Goal: Information Seeking & Learning: Learn about a topic

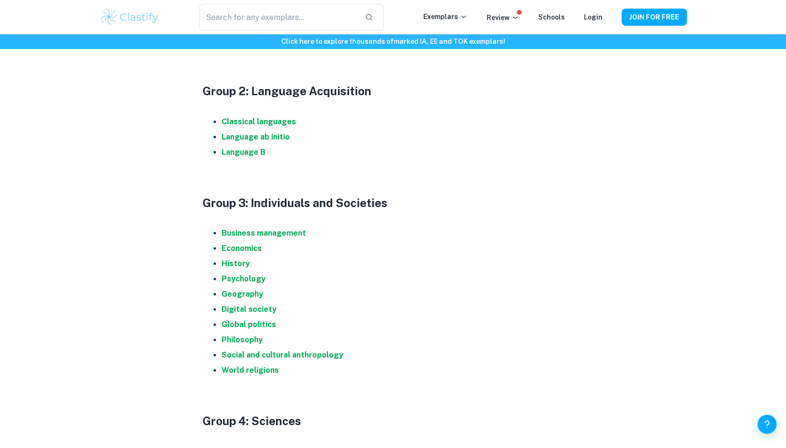
scroll to position [612, 0]
click at [250, 281] on strong "Psychology" at bounding box center [244, 279] width 44 height 9
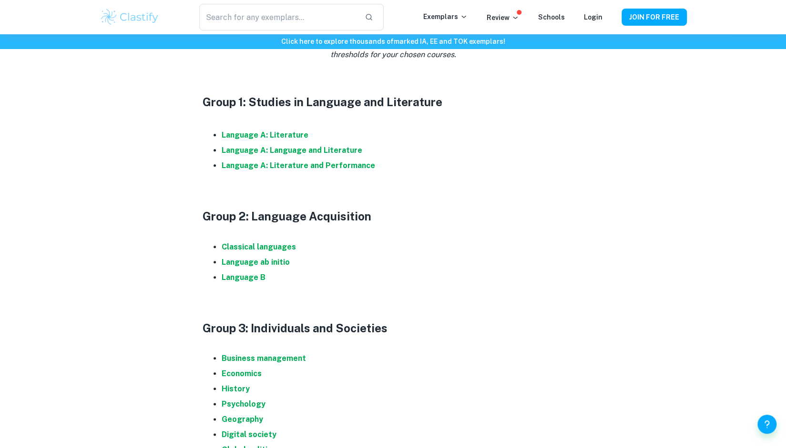
scroll to position [482, 0]
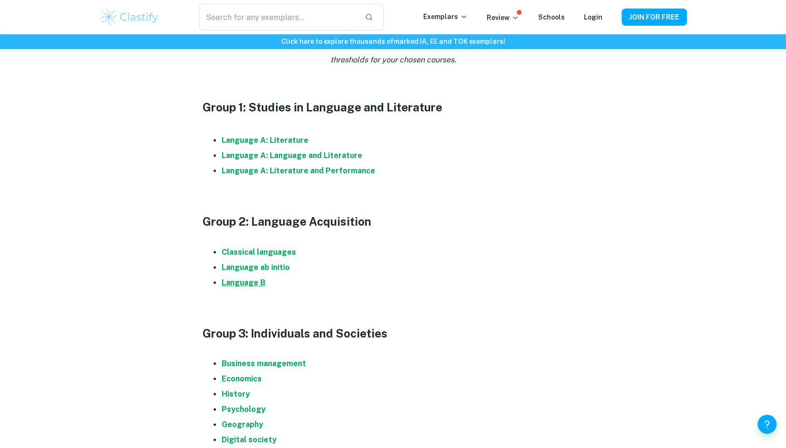
click at [251, 283] on strong "Language B" at bounding box center [244, 282] width 44 height 9
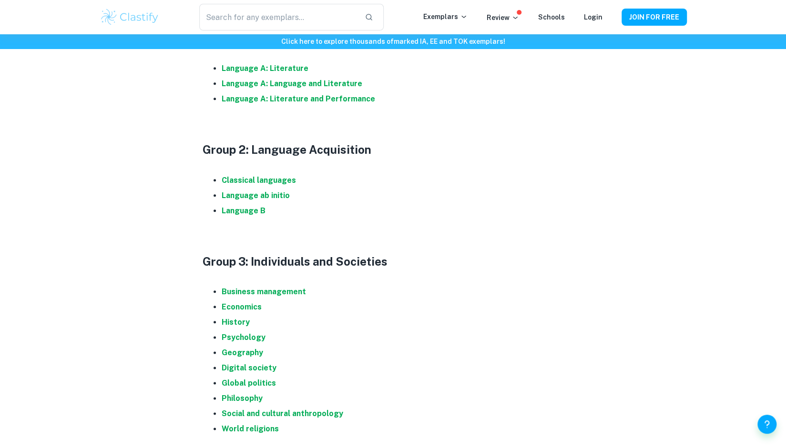
scroll to position [554, 0]
click at [270, 177] on strong "Classical languages" at bounding box center [259, 179] width 74 height 9
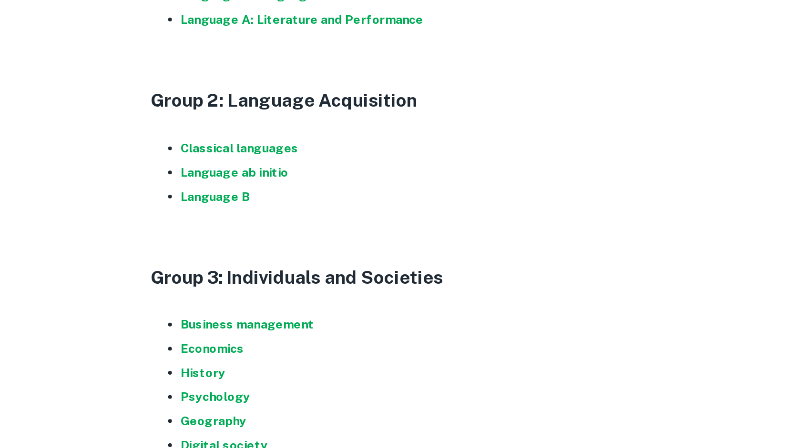
scroll to position [543, 0]
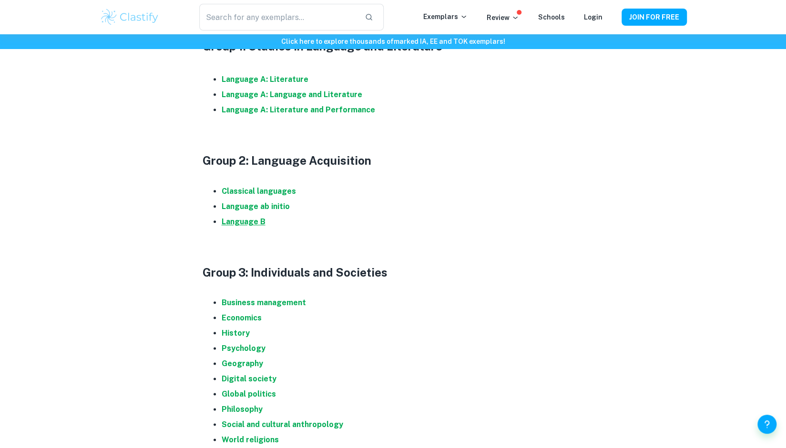
click at [260, 220] on strong "Language B" at bounding box center [244, 221] width 44 height 9
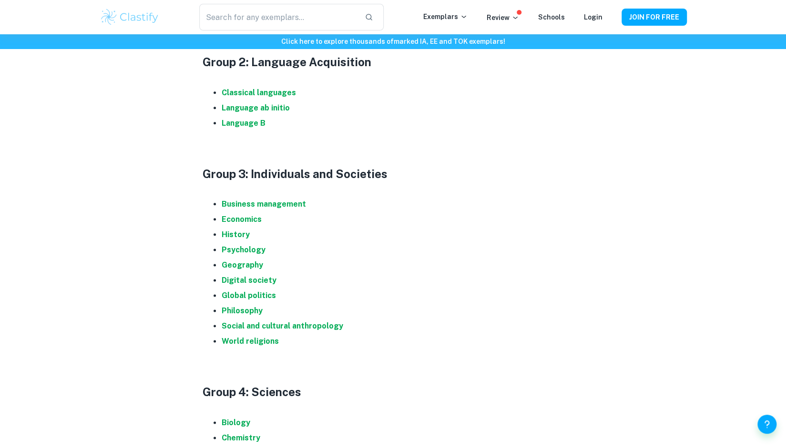
scroll to position [665, 0]
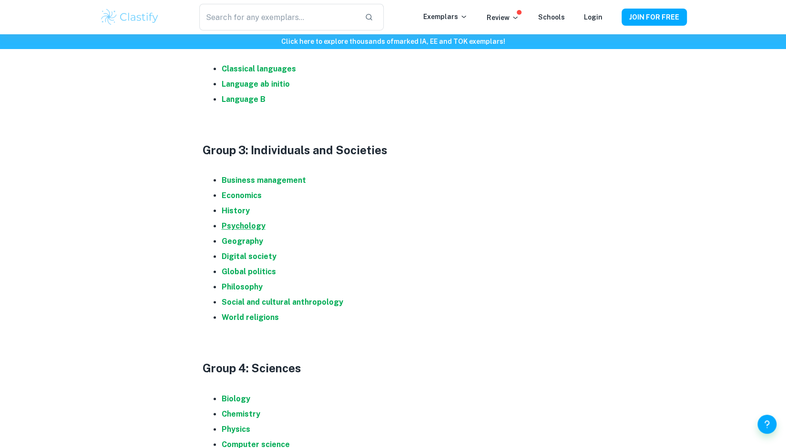
click at [246, 225] on strong "Psychology" at bounding box center [244, 226] width 44 height 9
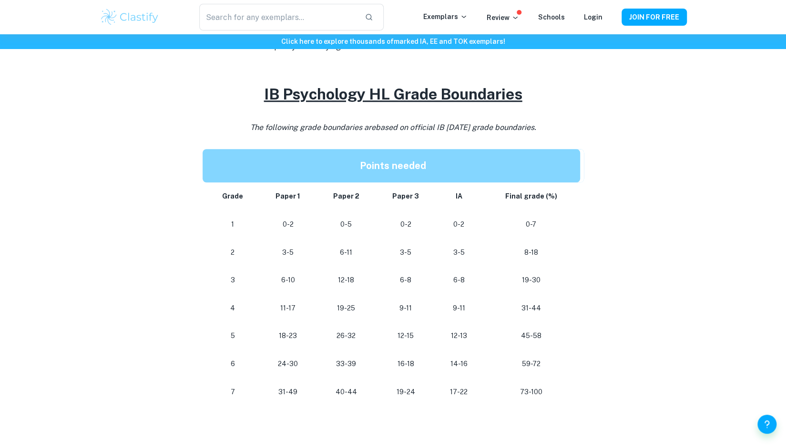
scroll to position [392, 0]
drag, startPoint x: 454, startPoint y: 395, endPoint x: 454, endPoint y: 388, distance: 6.7
click at [454, 388] on p "17-22" at bounding box center [458, 391] width 31 height 13
drag, startPoint x: 415, startPoint y: 391, endPoint x: 391, endPoint y: 390, distance: 24.3
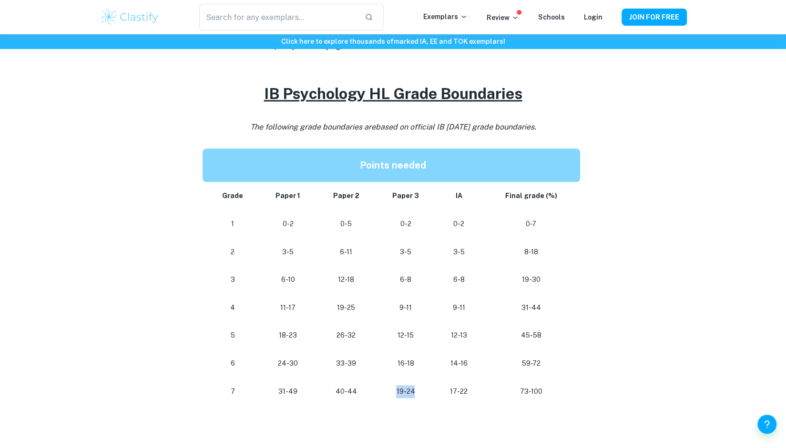
click at [391, 390] on p "19-24" at bounding box center [405, 391] width 44 height 13
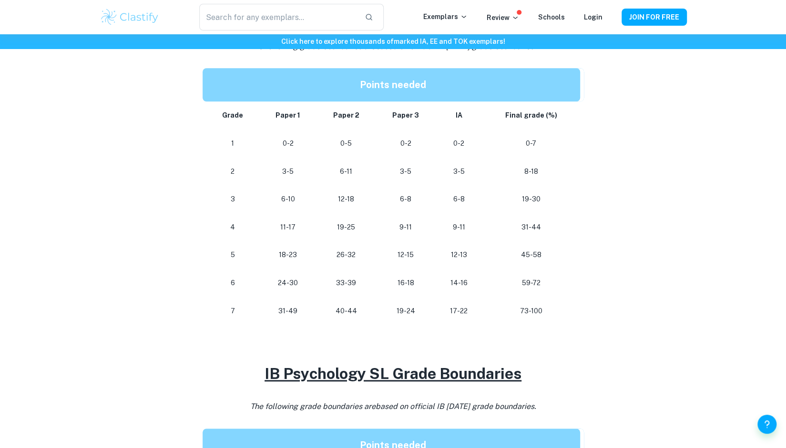
scroll to position [477, 0]
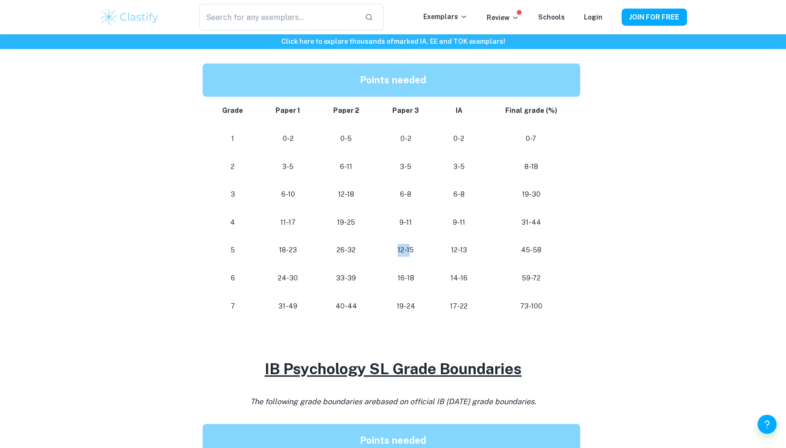
drag, startPoint x: 380, startPoint y: 257, endPoint x: 412, endPoint y: 257, distance: 31.4
click at [412, 257] on td "12-15" at bounding box center [405, 250] width 60 height 28
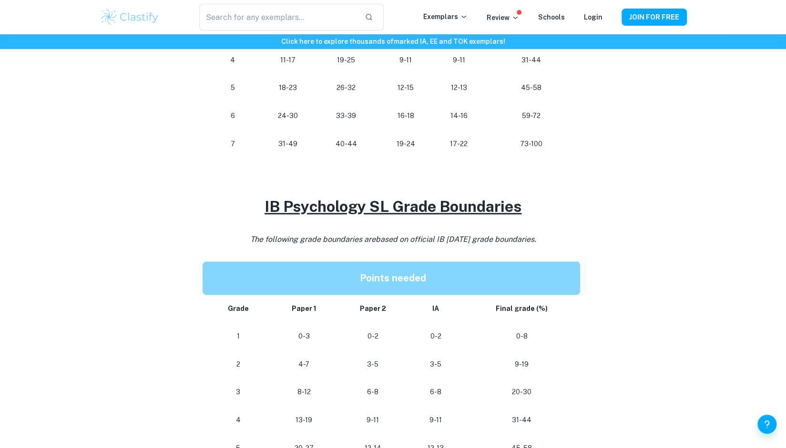
scroll to position [656, 0]
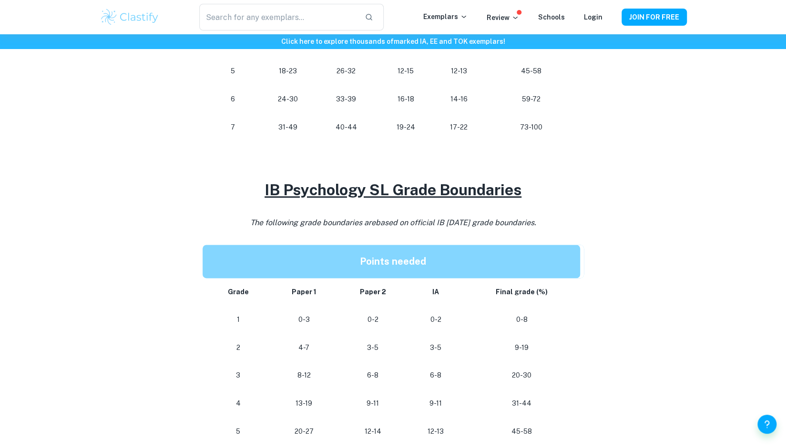
click at [495, 190] on u "IB Psychology SL Grade Boundaries" at bounding box center [392, 190] width 257 height 18
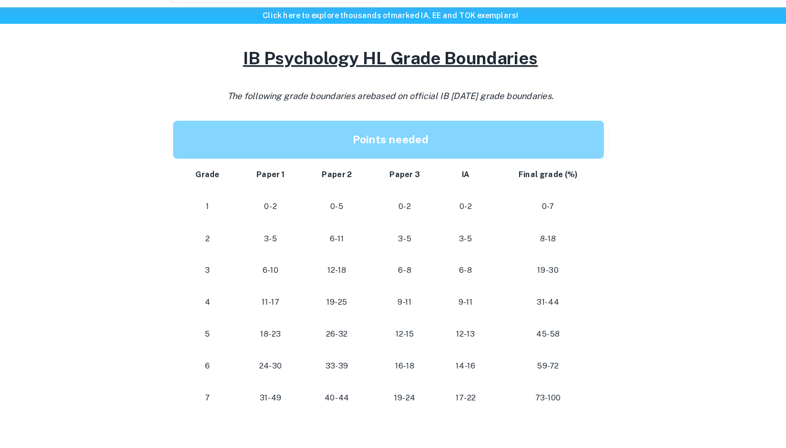
scroll to position [407, 0]
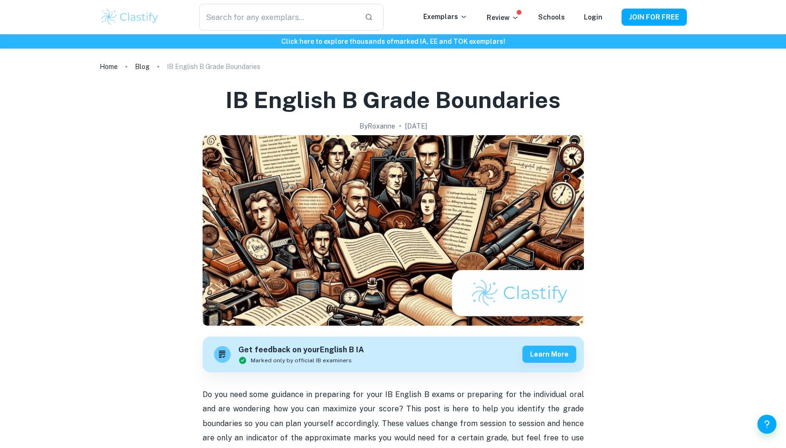
scroll to position [20, 0]
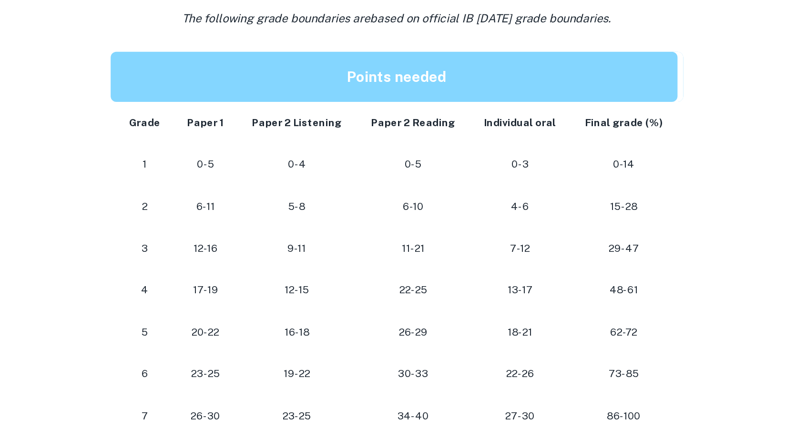
scroll to position [407, 0]
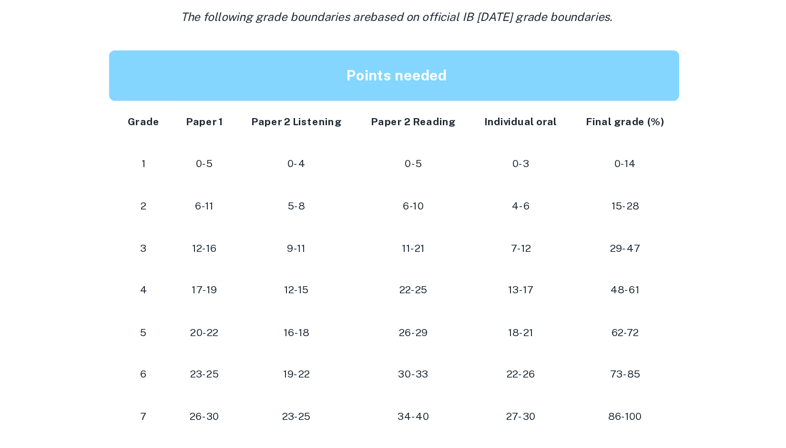
click at [277, 308] on p "17-19" at bounding box center [265, 307] width 27 height 13
drag, startPoint x: 277, startPoint y: 308, endPoint x: 326, endPoint y: 309, distance: 49.6
click at [326, 309] on tr "4 17-19 12-15 22-25 13-17 48-61" at bounding box center [392, 307] width 381 height 28
click at [326, 309] on p "12-15" at bounding box center [326, 307] width 64 height 13
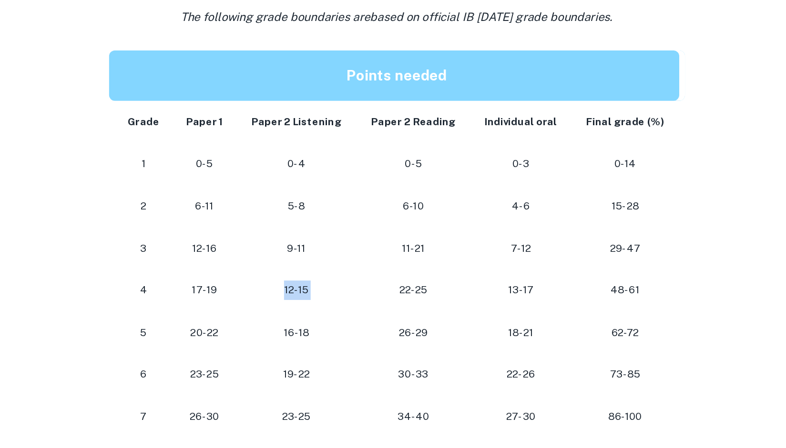
click at [326, 309] on p "12-15" at bounding box center [326, 307] width 64 height 13
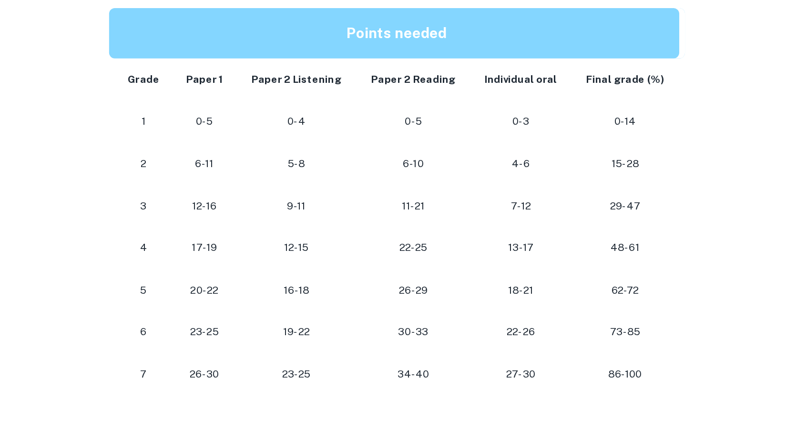
scroll to position [415, 0]
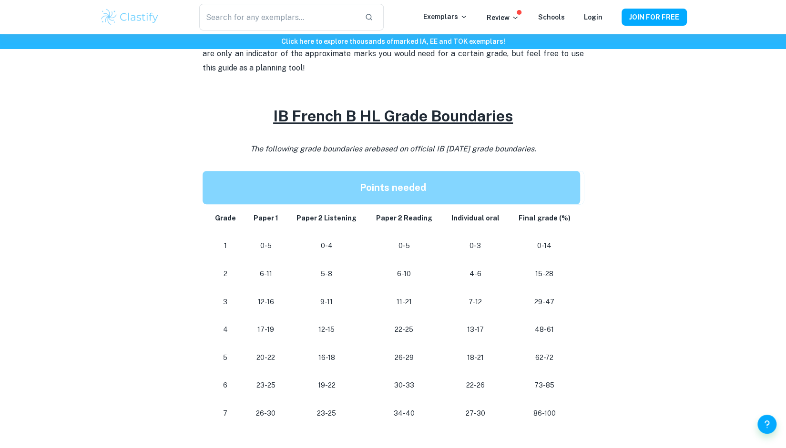
scroll to position [396, 0]
